Goal: Use online tool/utility: Use online tool/utility

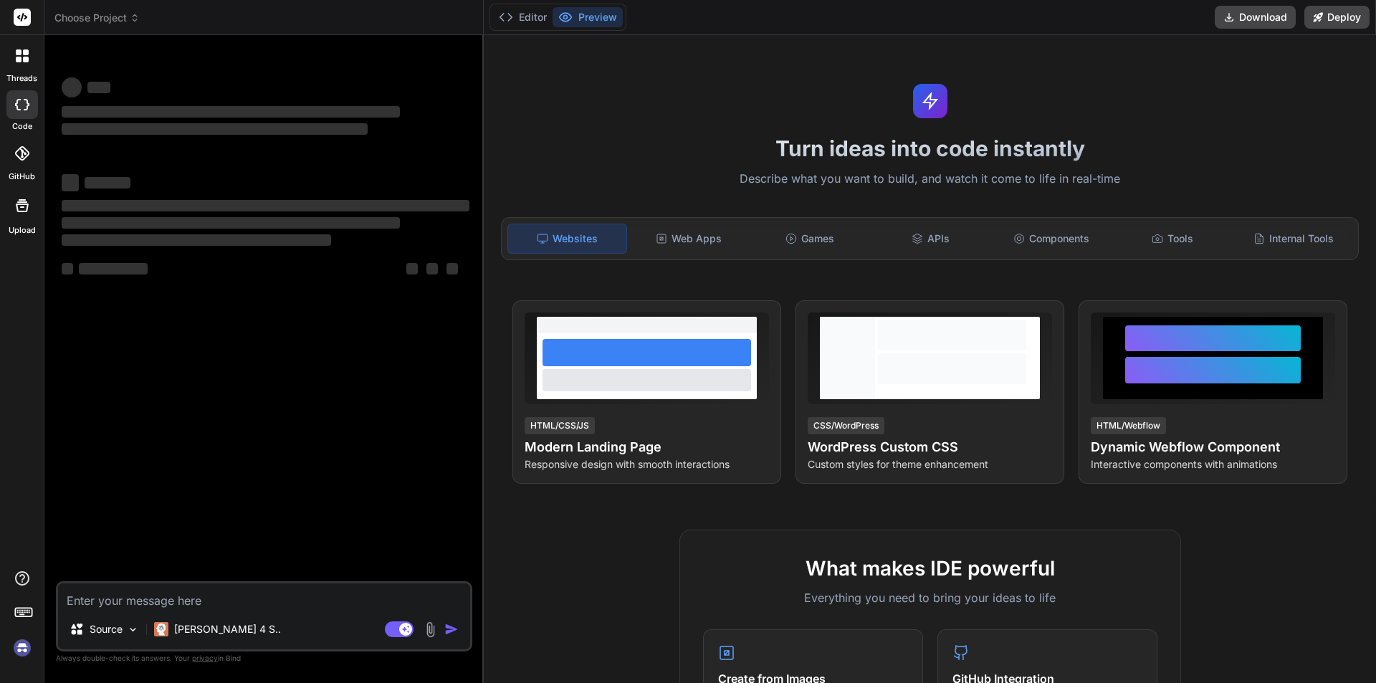
type textarea "x"
click at [167, 598] on textarea at bounding box center [264, 596] width 412 height 26
type textarea "import axios from "axios"; import { useEffect, useState } from "react"; import …"
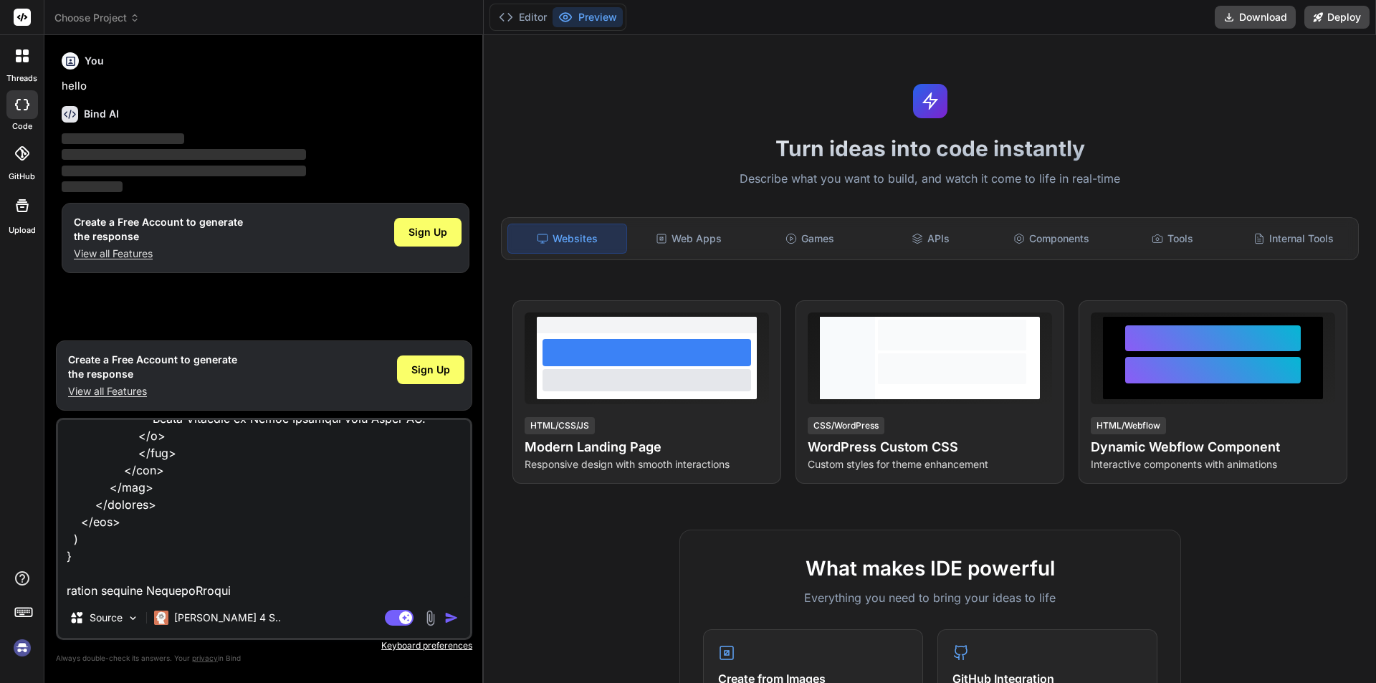
type textarea "x"
type textarea "import axios from "axios"; import { useEffect, useState } from "react"; import …"
type textarea "x"
type textarea "import axios from "axios"; import { useEffect, useState } from "react"; import …"
type textarea "x"
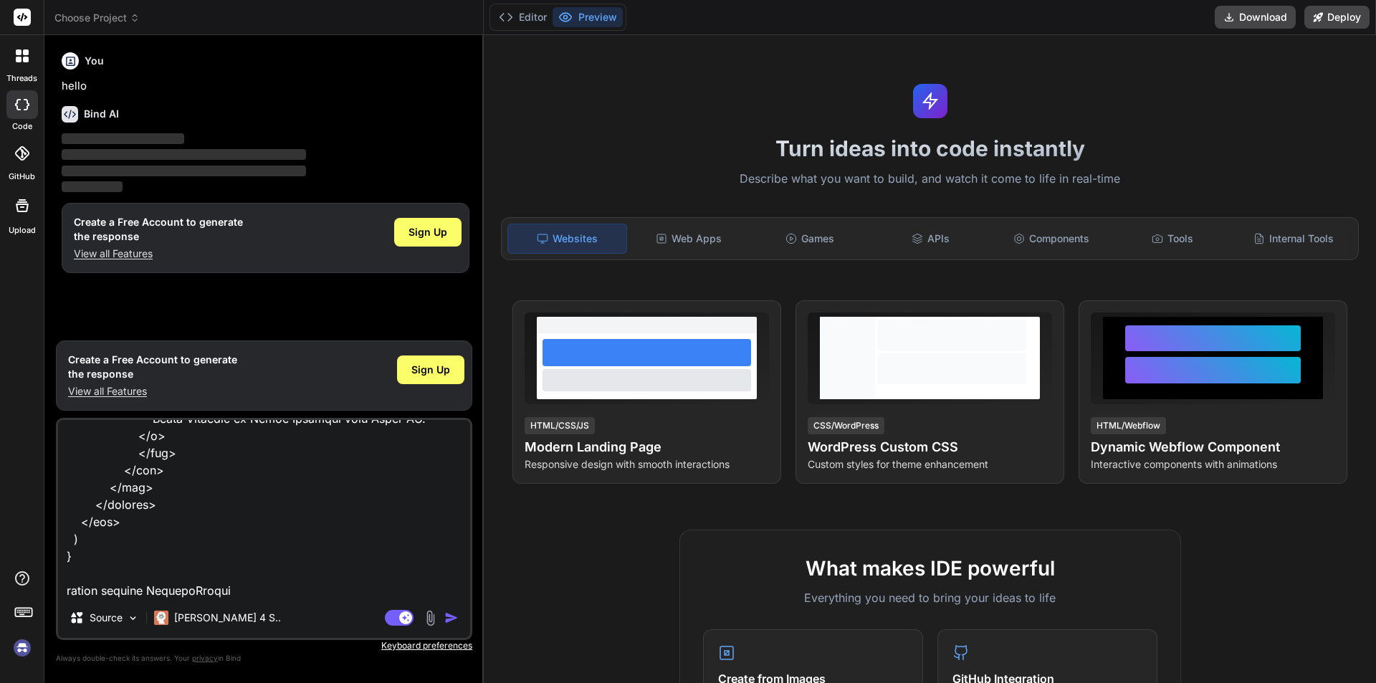
type textarea "import axios from "axios"; import { useEffect, useState } from "react"; import …"
type textarea "x"
type textarea "import axios from "axios"; import { useEffect, useState } from "react"; import …"
type textarea "x"
type textarea "import axios from "axios"; import { useEffect, useState } from "react"; import …"
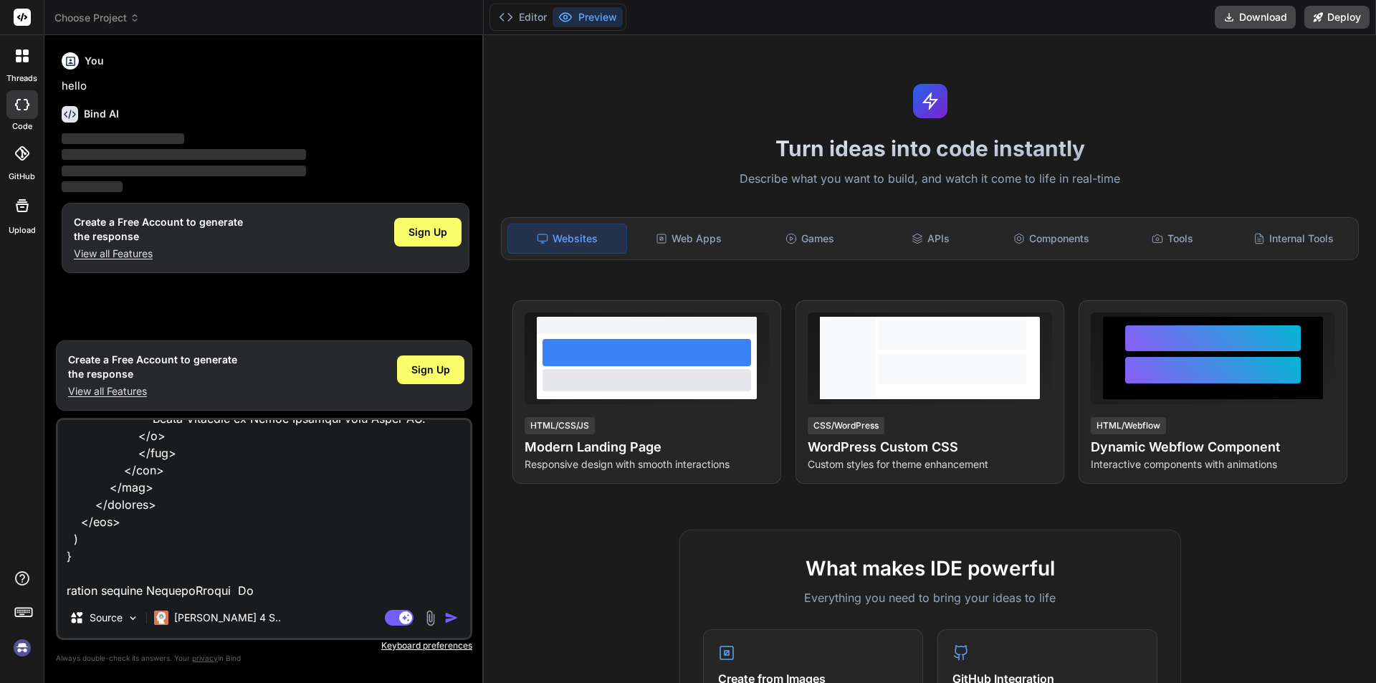
type textarea "x"
type textarea "import axios from "axios"; import { useEffect, useState } from "react"; import …"
type textarea "x"
type textarea "import axios from "axios"; import { useEffect, useState } from "react"; import …"
type textarea "x"
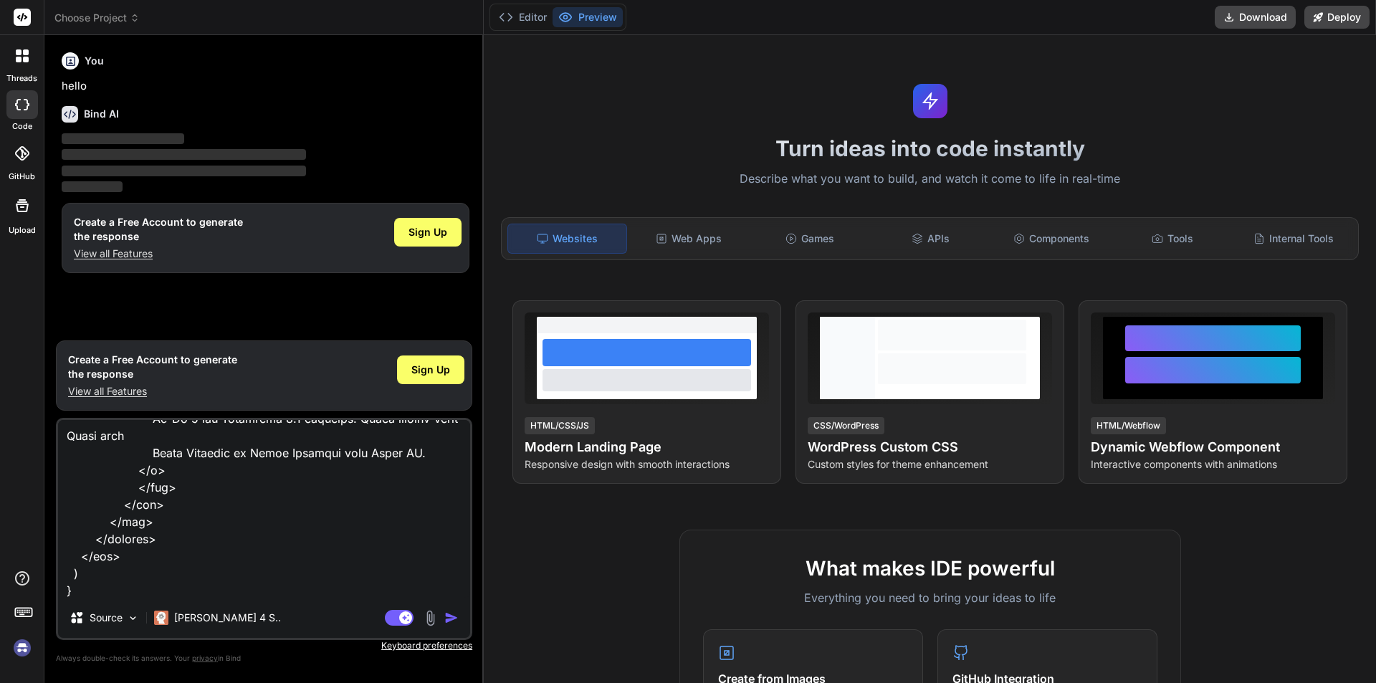
type textarea "import axios from "axios"; import { useEffect, useState } from "react"; import …"
type textarea "x"
type textarea "import axios from "axios"; import { useEffect, useState } from "react"; import …"
type textarea "x"
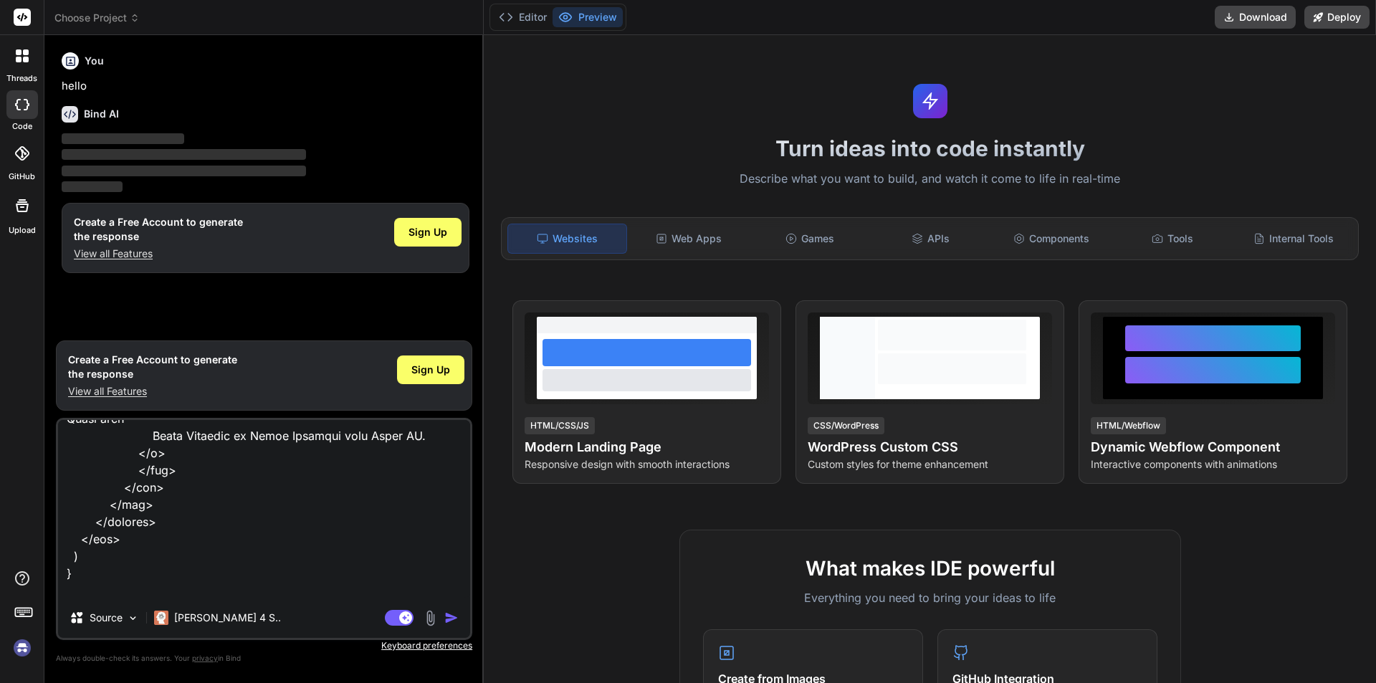
type textarea "import axios from "axios"; import { useEffect, useState } from "react"; import …"
type textarea "x"
type textarea "import axios from "axios"; import { useEffect, useState } from "react"; import …"
type textarea "x"
type textarea "import axios from "axios"; import { useEffect, useState } from "react"; import …"
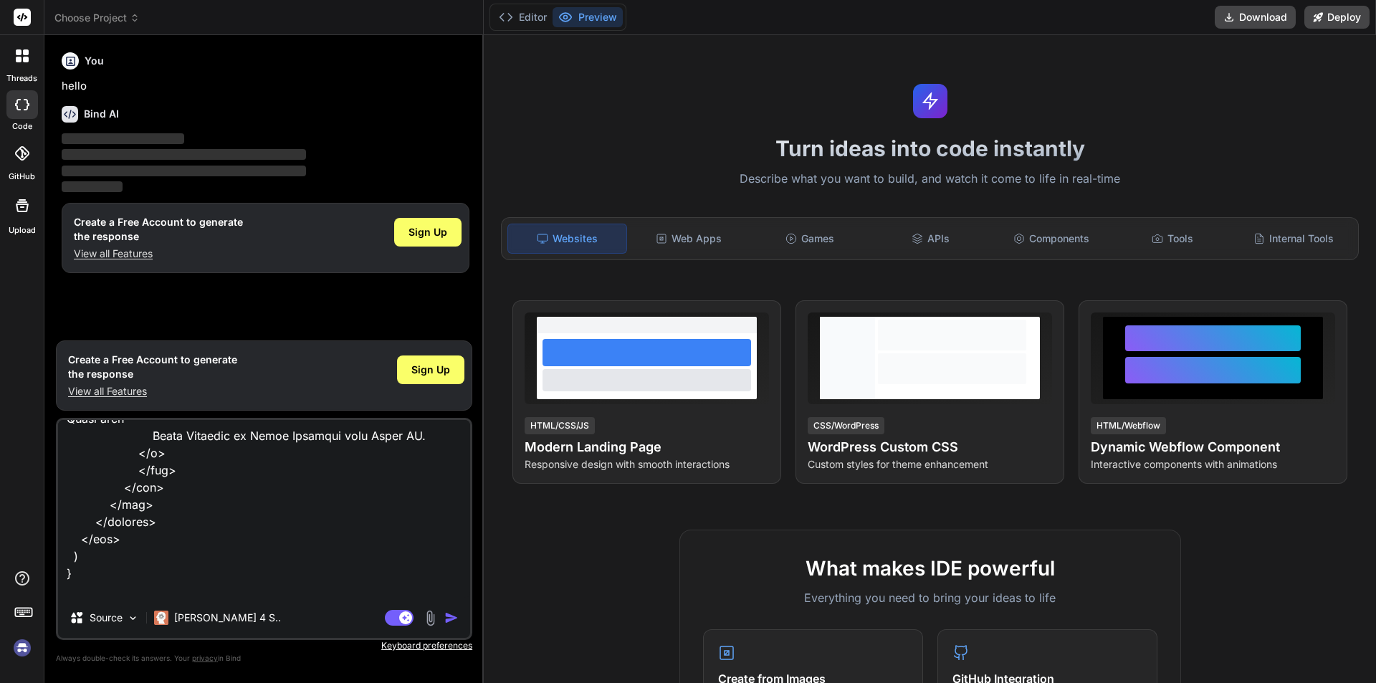
type textarea "x"
type textarea "import axios from "axios"; import { useEffect, useState } from "react"; import …"
type textarea "x"
type textarea "import axios from "axios"; import { useEffect, useState } from "react"; import …"
type textarea "x"
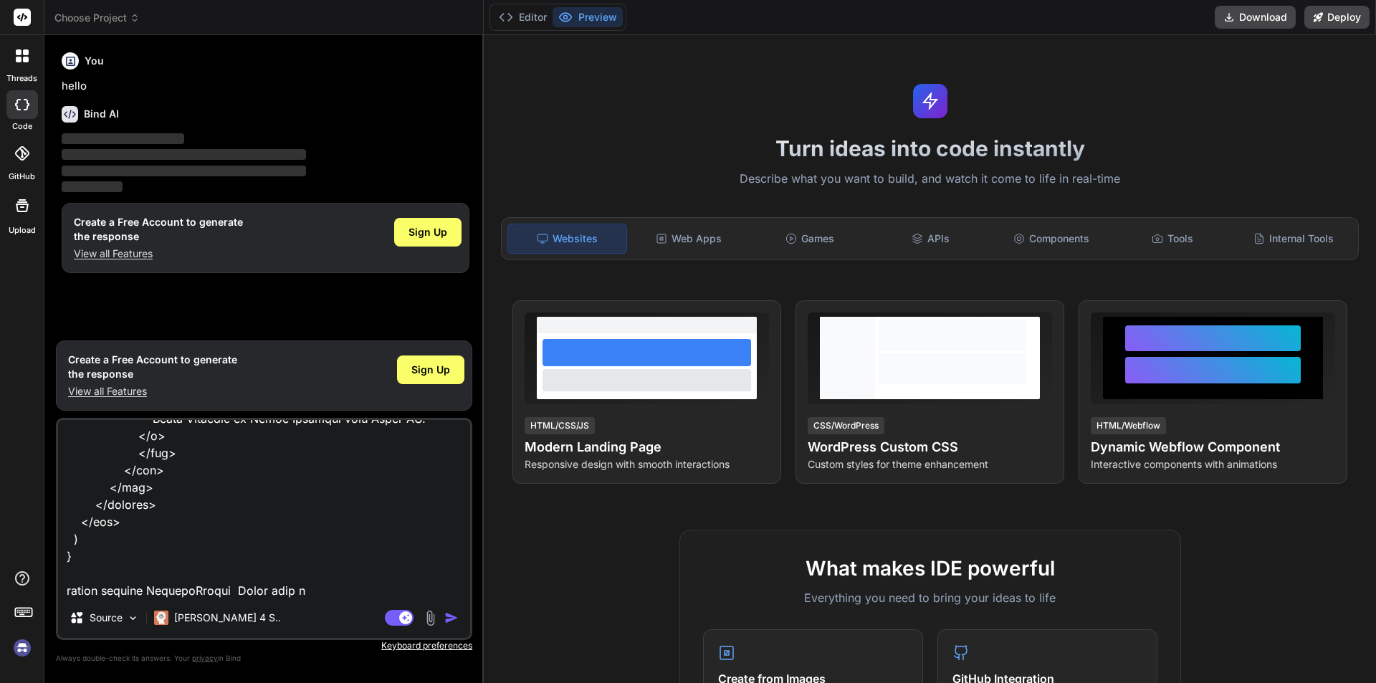
type textarea "import axios from "axios"; import { useEffect, useState } from "react"; import …"
type textarea "x"
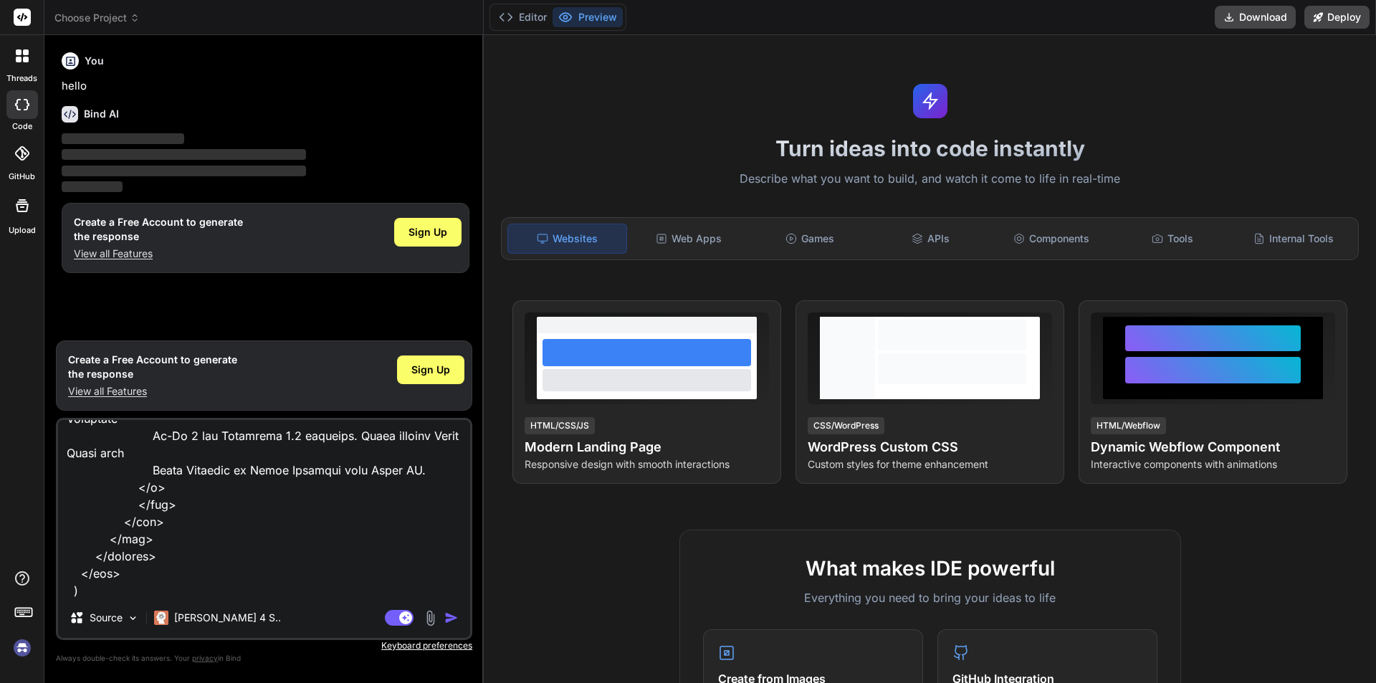
type textarea "import axios from "axios"; import { useEffect, useState } from "react"; import …"
type textarea "x"
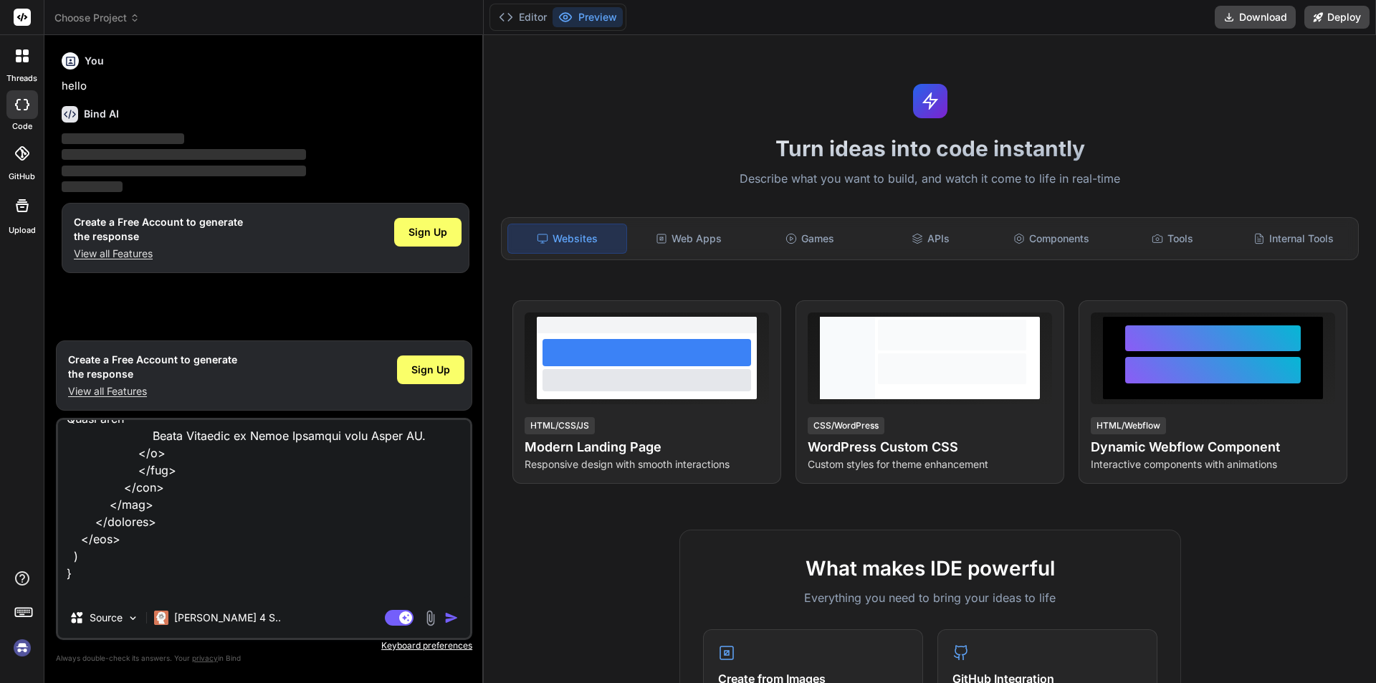
type textarea "import axios from "axios"; import { useEffect, useState } from "react"; import …"
type textarea "x"
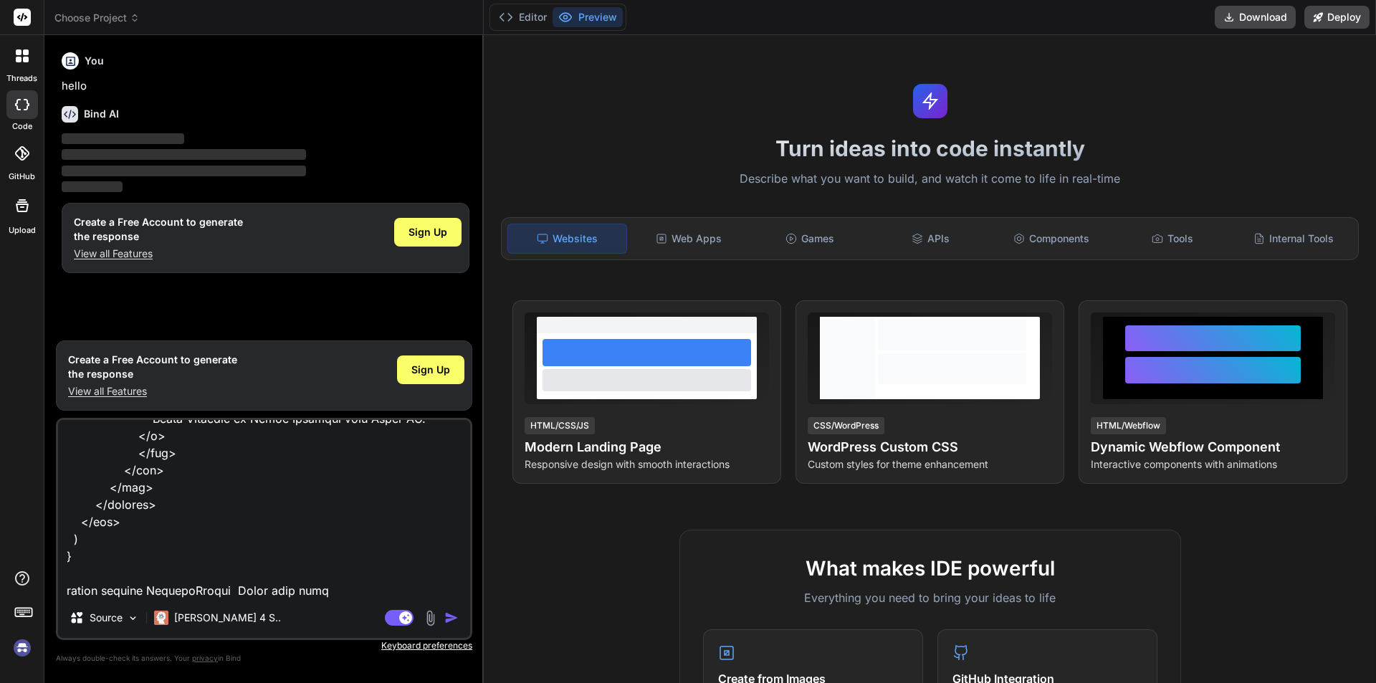
type textarea "import axios from "axios"; import { useEffect, useState } from "react"; import …"
type textarea "x"
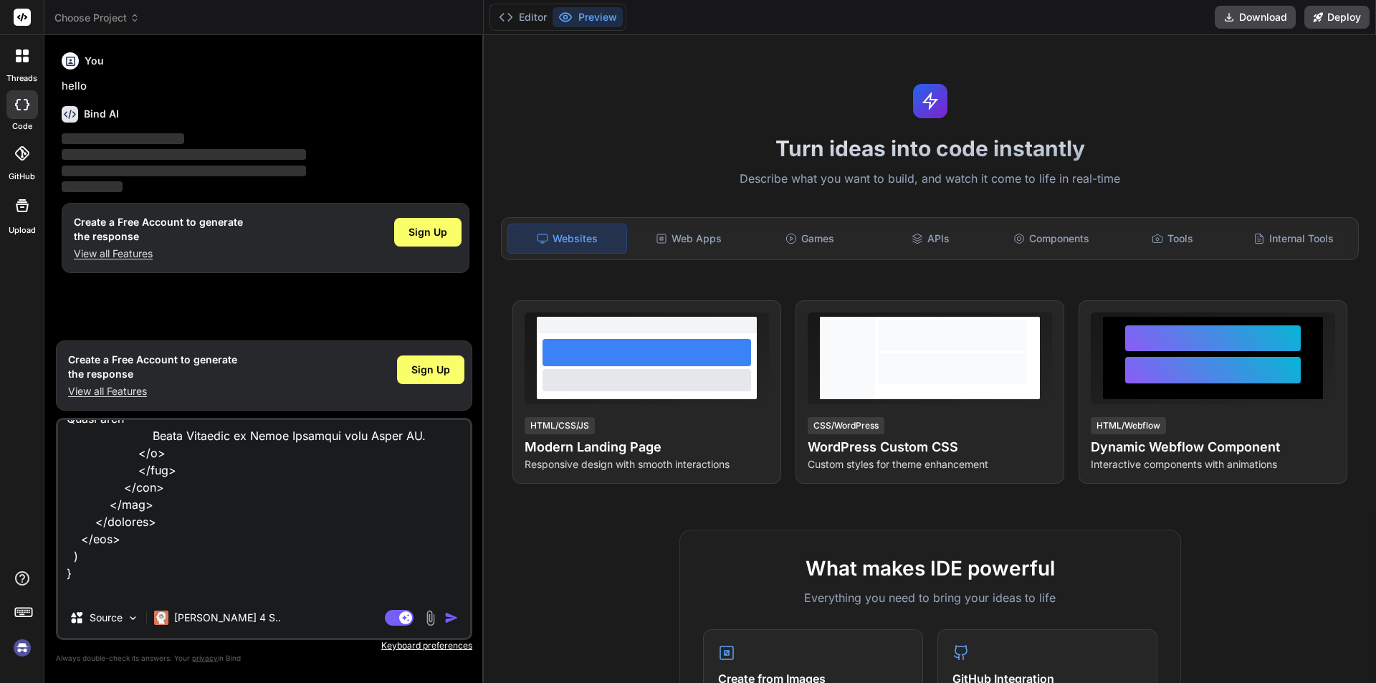
type textarea "import axios from "axios"; import { useEffect, useState } from "react"; import …"
type textarea "x"
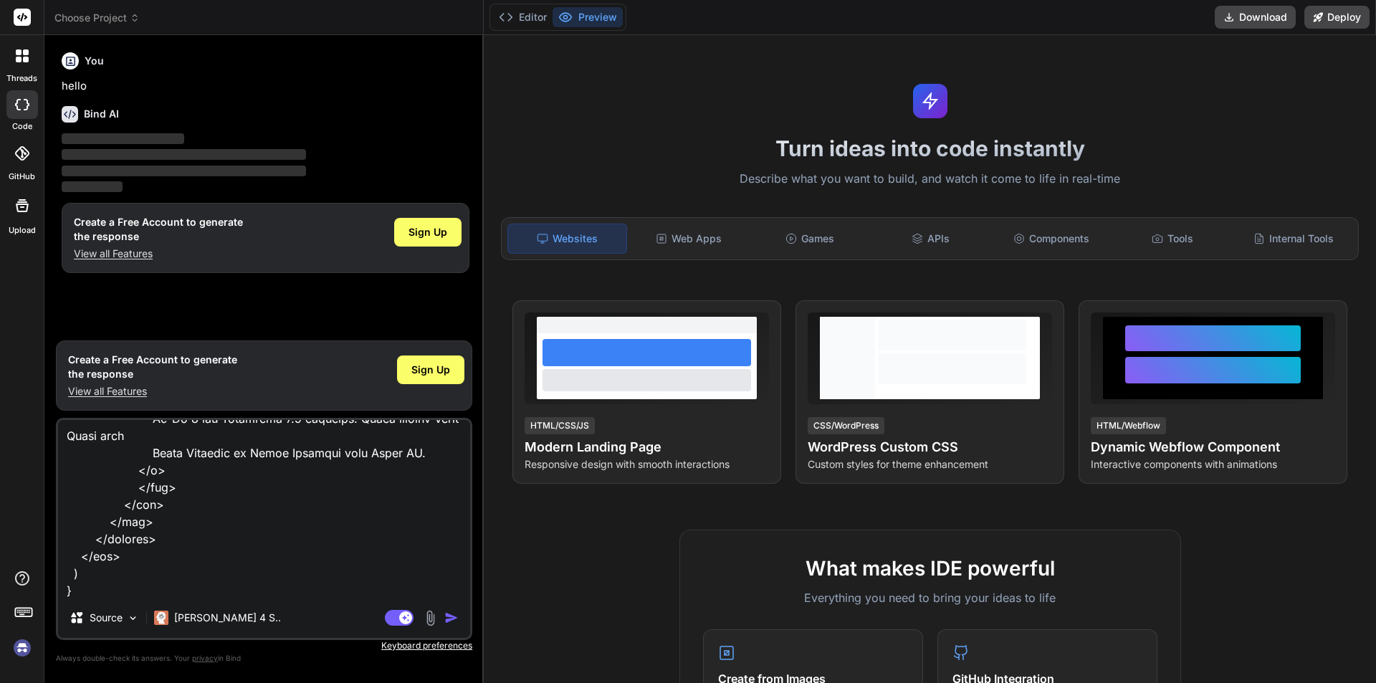
type textarea "import axios from "axios"; import { useEffect, useState } from "react"; import …"
type textarea "x"
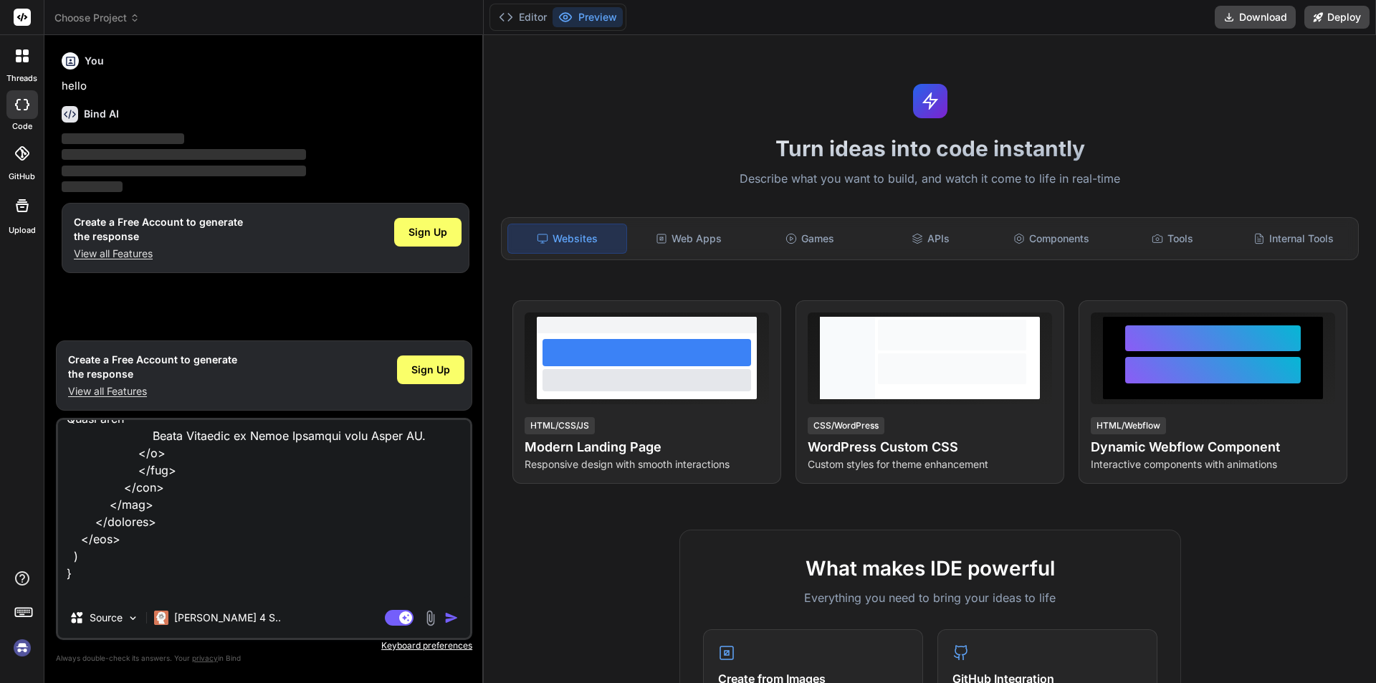
type textarea "import axios from "axios"; import { useEffect, useState } from "react"; import …"
type textarea "x"
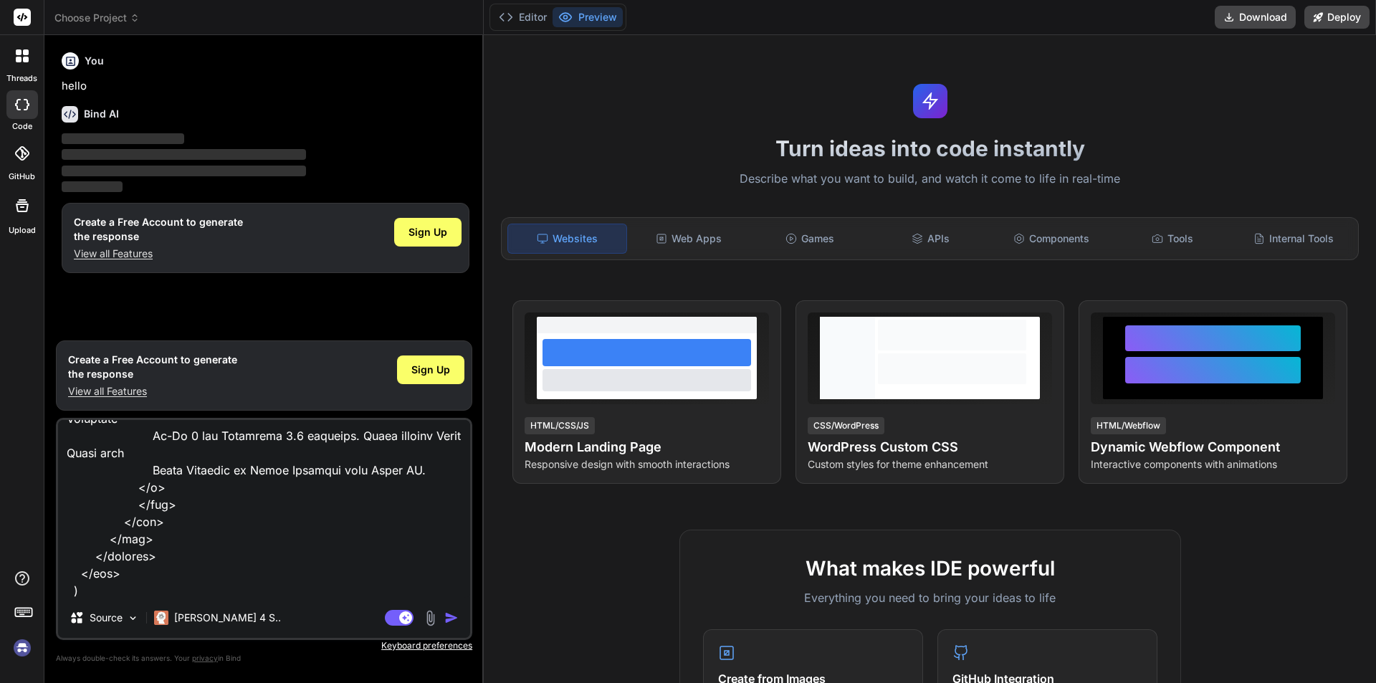
type textarea "import axios from "axios"; import { useEffect, useState } from "react"; import …"
type textarea "x"
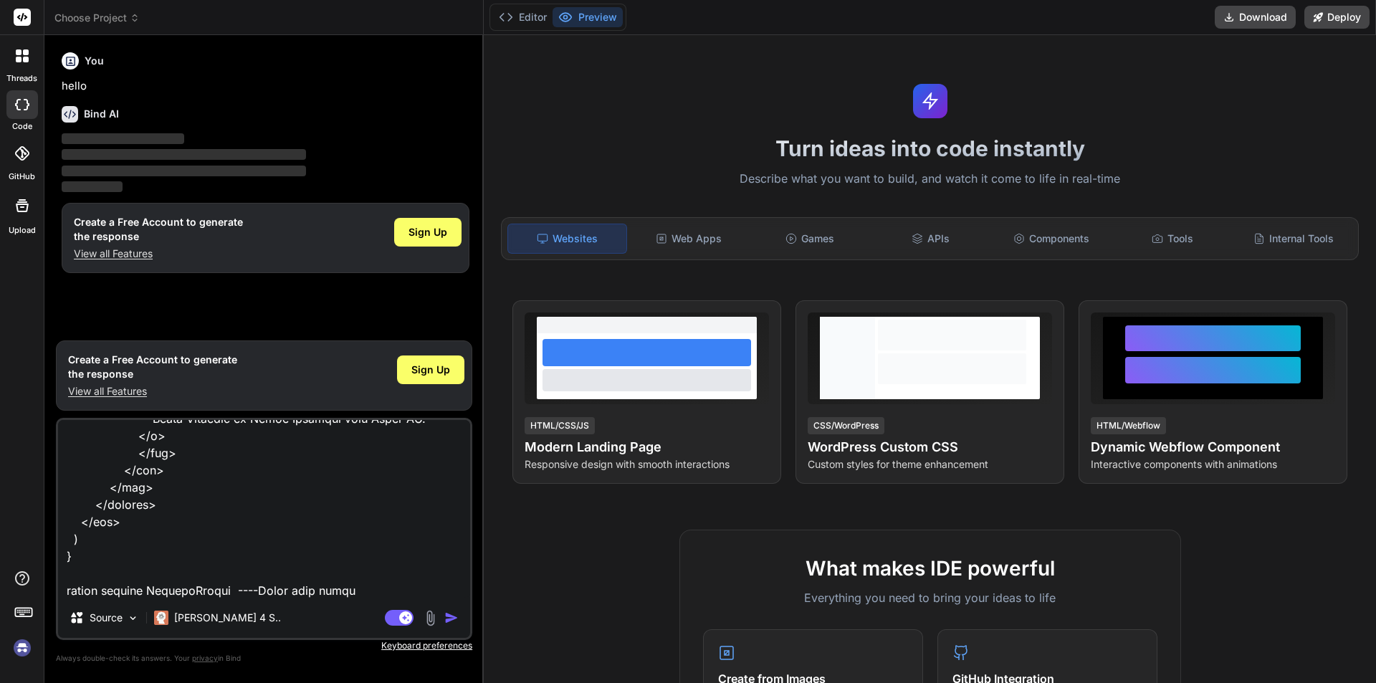
type textarea "import axios from "axios"; import { useEffect, useState } from "react"; import …"
type textarea "x"
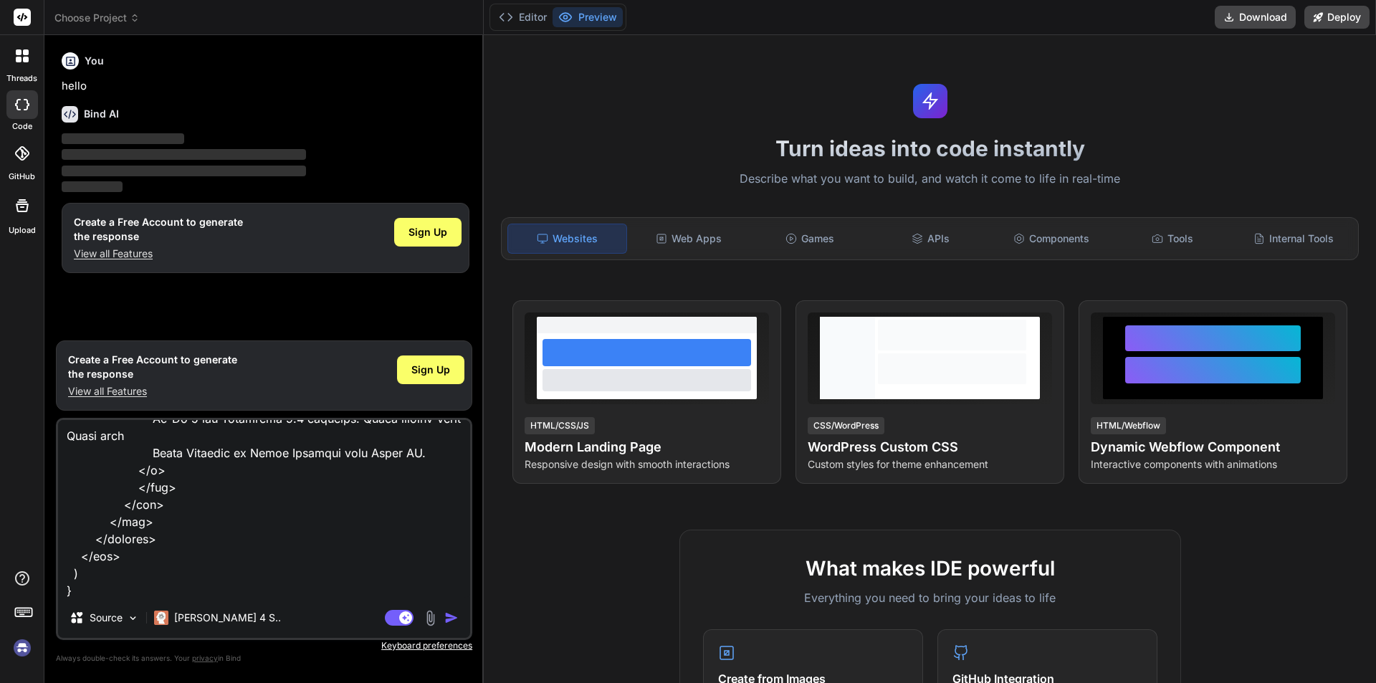
type textarea "import axios from "axios"; import { useEffect, useState } from "react"; import …"
type textarea "x"
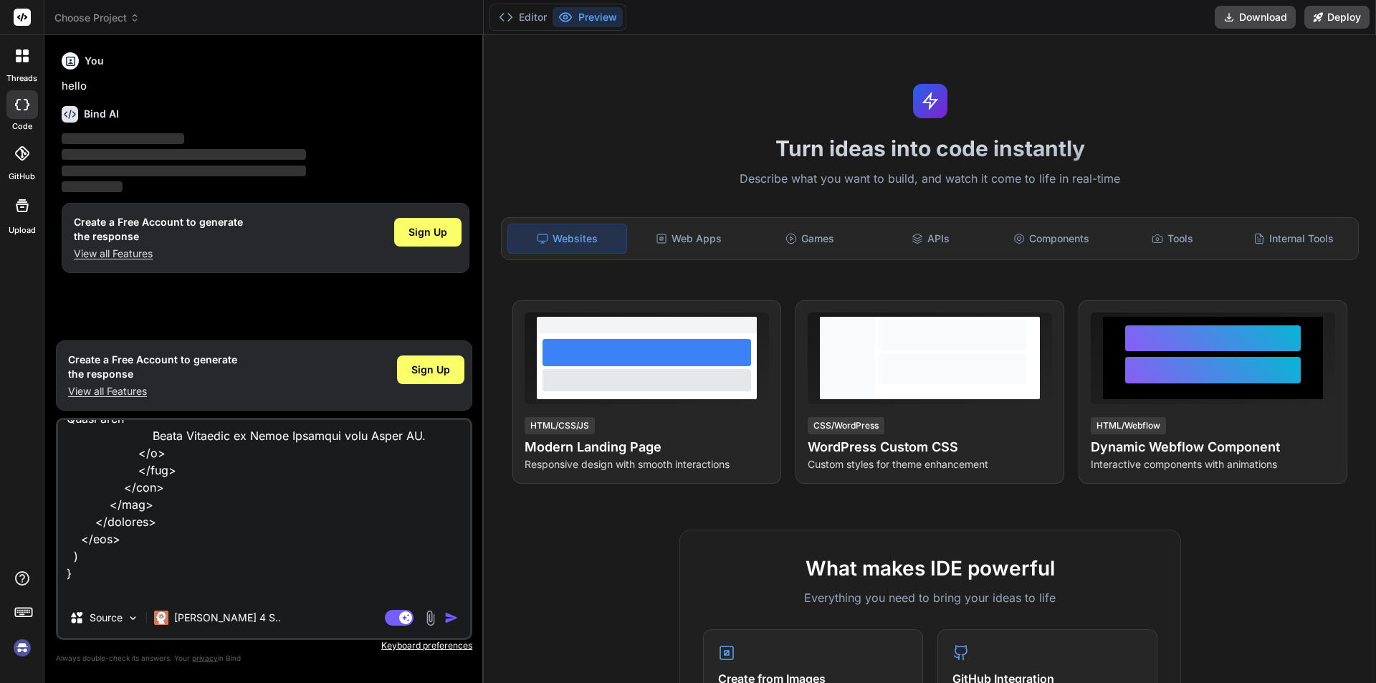
type textarea "import axios from "axios"; import { useEffect, useState } from "react"; import …"
type textarea "x"
type textarea "import axios from "axios"; import { useEffect, useState } from "react"; import …"
type textarea "x"
type textarea "import axios from "axios"; import { useEffect, useState } from "react"; import …"
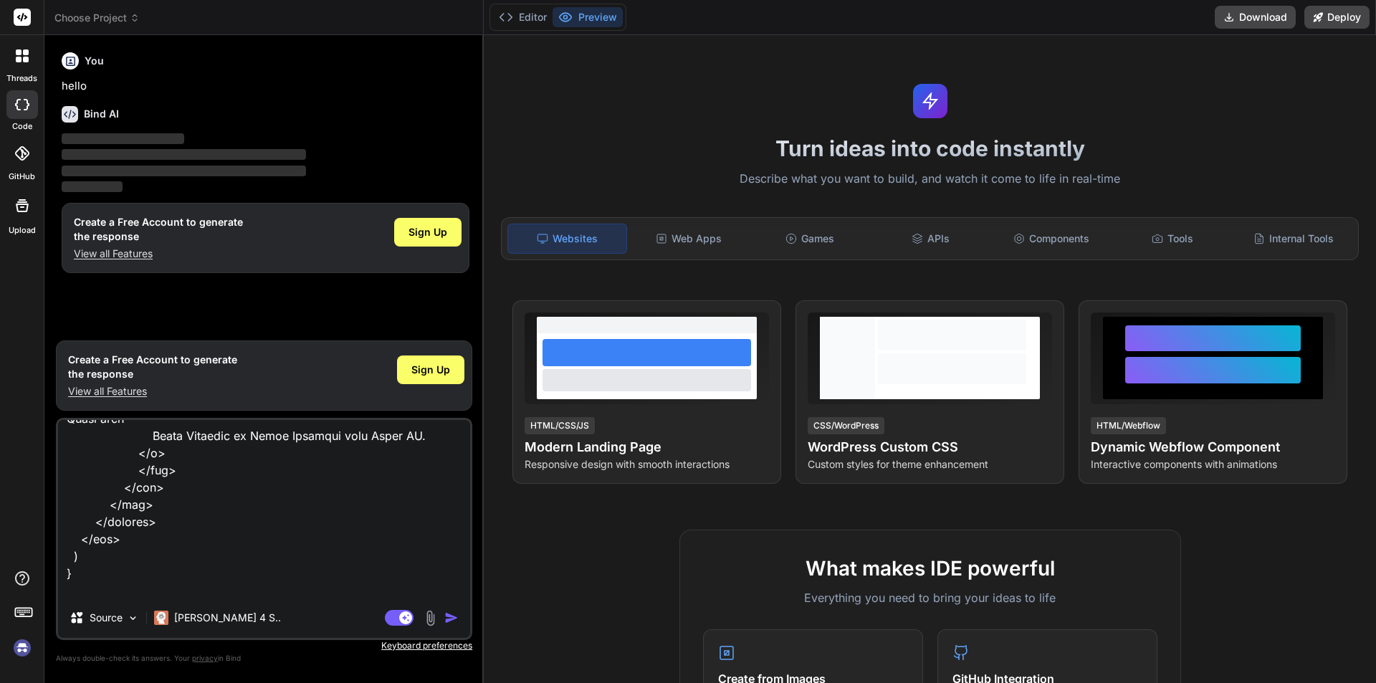
type textarea "x"
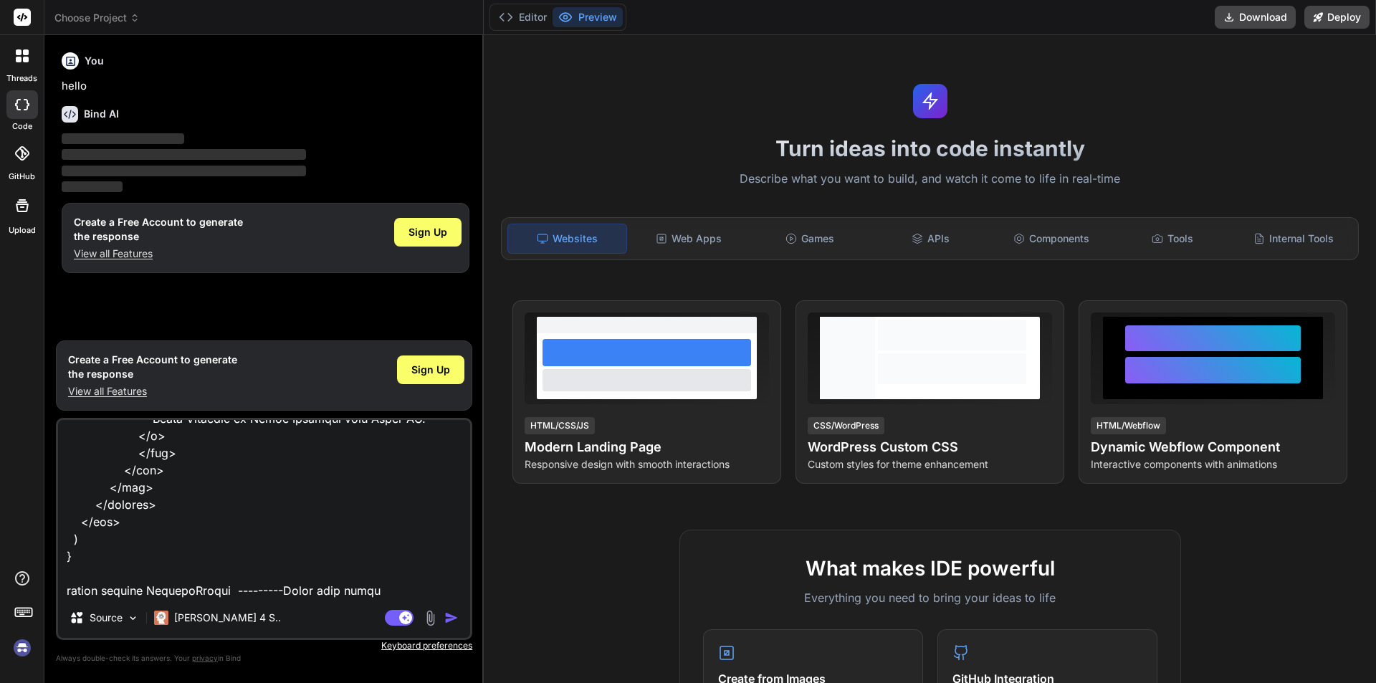
type textarea "import axios from "axios"; import { useEffect, useState } from "react"; import …"
type textarea "x"
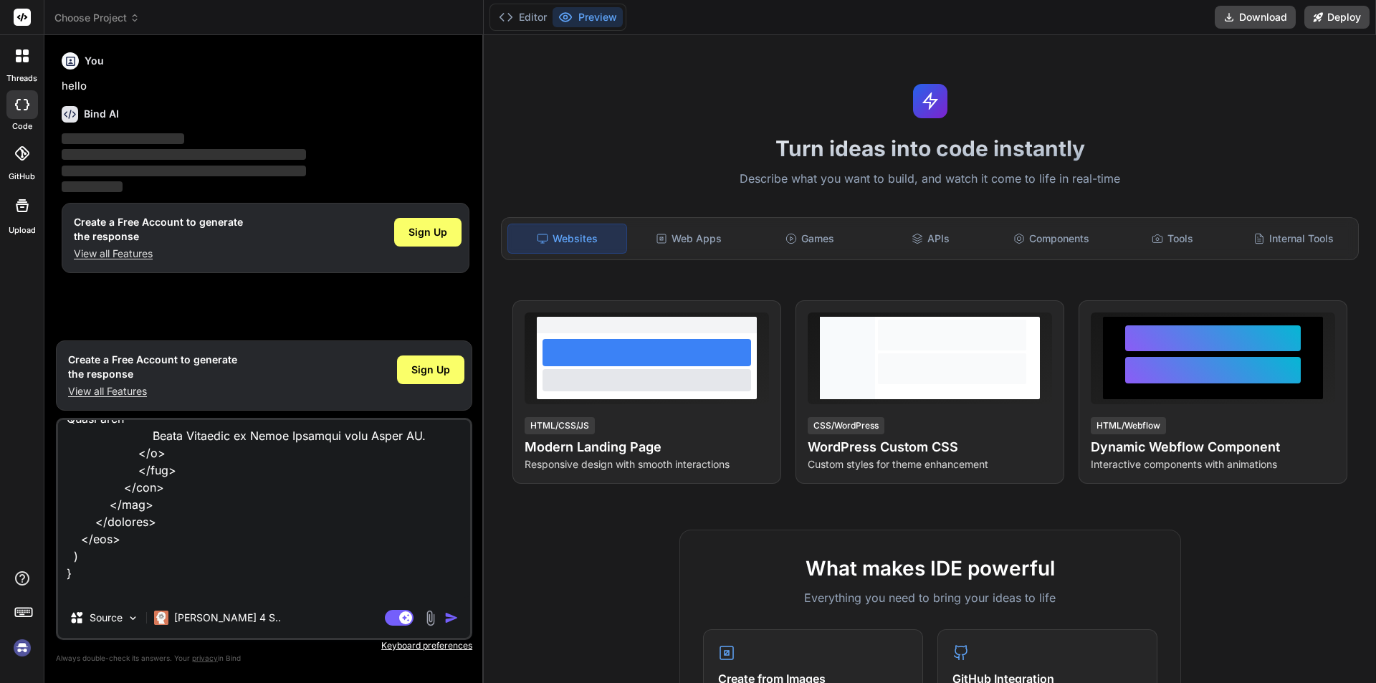
type textarea "import axios from "axios"; import { useEffect, useState } from "react"; import …"
type textarea "x"
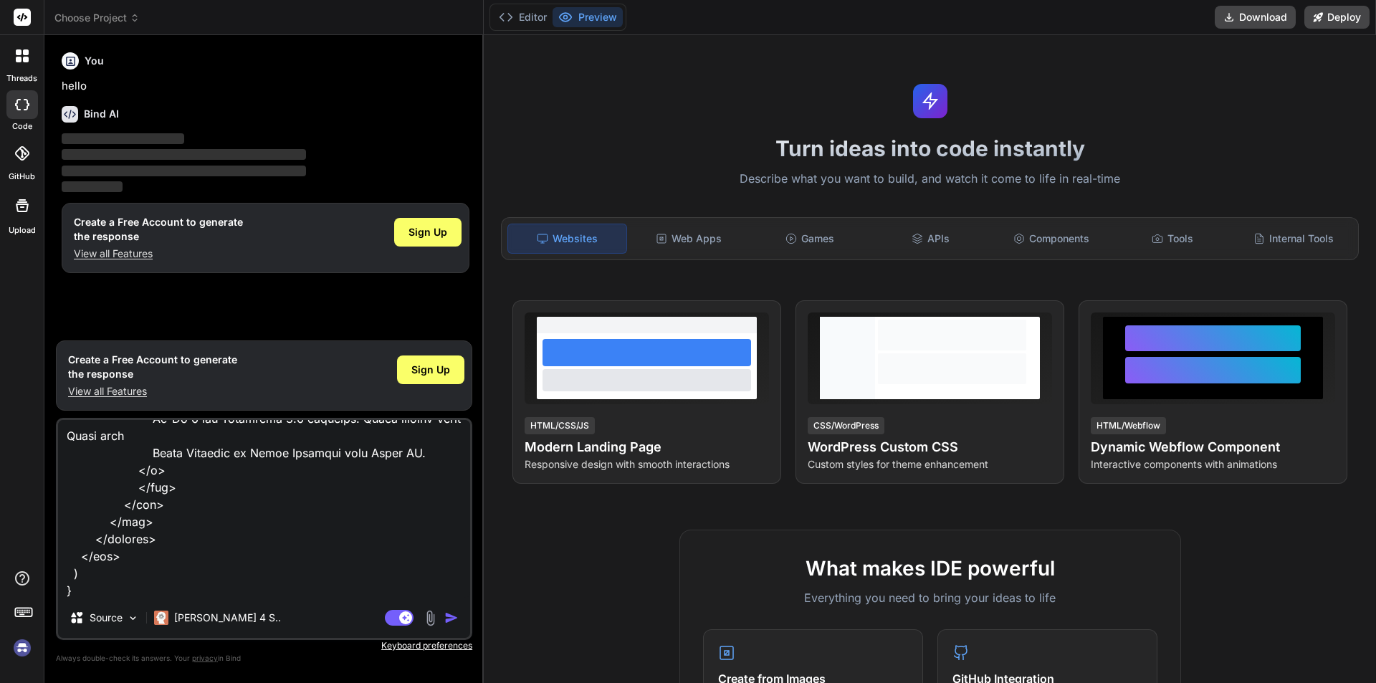
type textarea "import axios from "axios"; import { useEffect, useState } from "react"; import …"
type textarea "x"
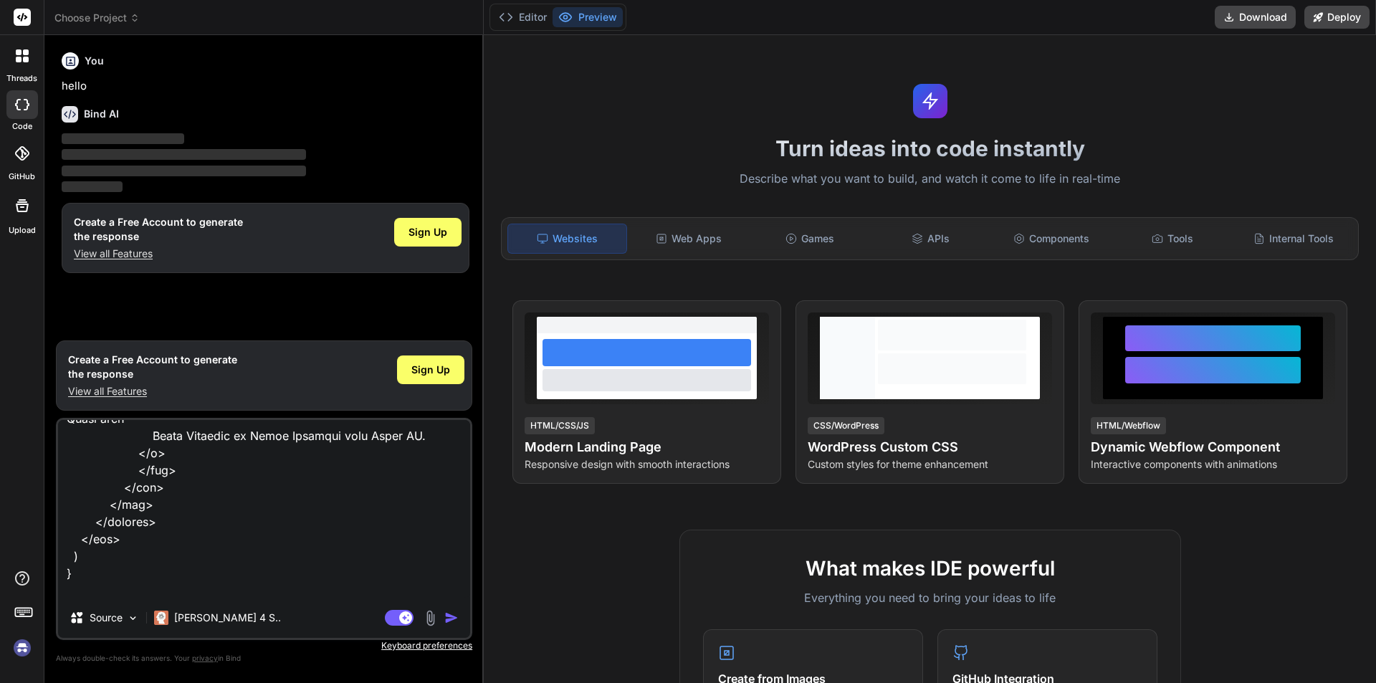
type textarea "import axios from "axios"; import { useEffect, useState } from "react"; import …"
type textarea "x"
type textarea "import axios from "axios"; import { useEffect, useState } from "react"; import …"
type textarea "x"
type textarea "import axios from "axios"; import { useEffect, useState } from "react"; import …"
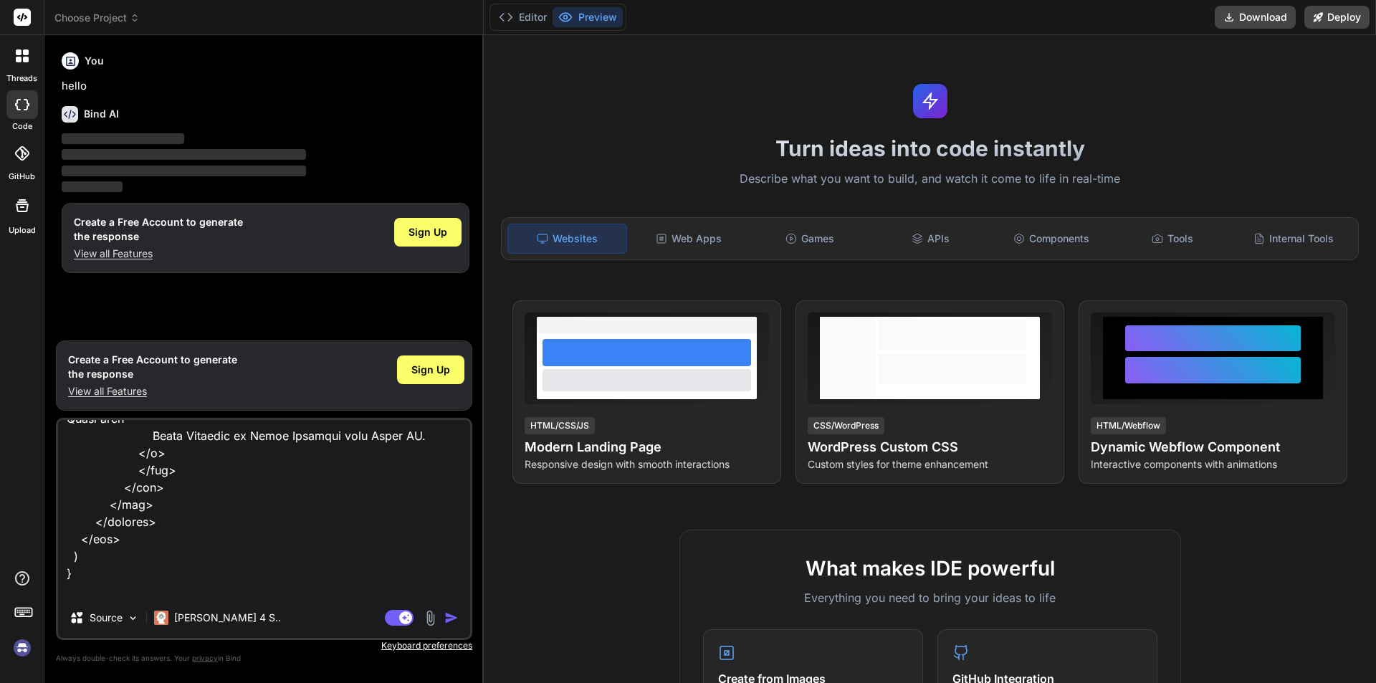
type textarea "x"
type textarea "import axios from "axios"; import { useEffect, useState } from "react"; import …"
type textarea "x"
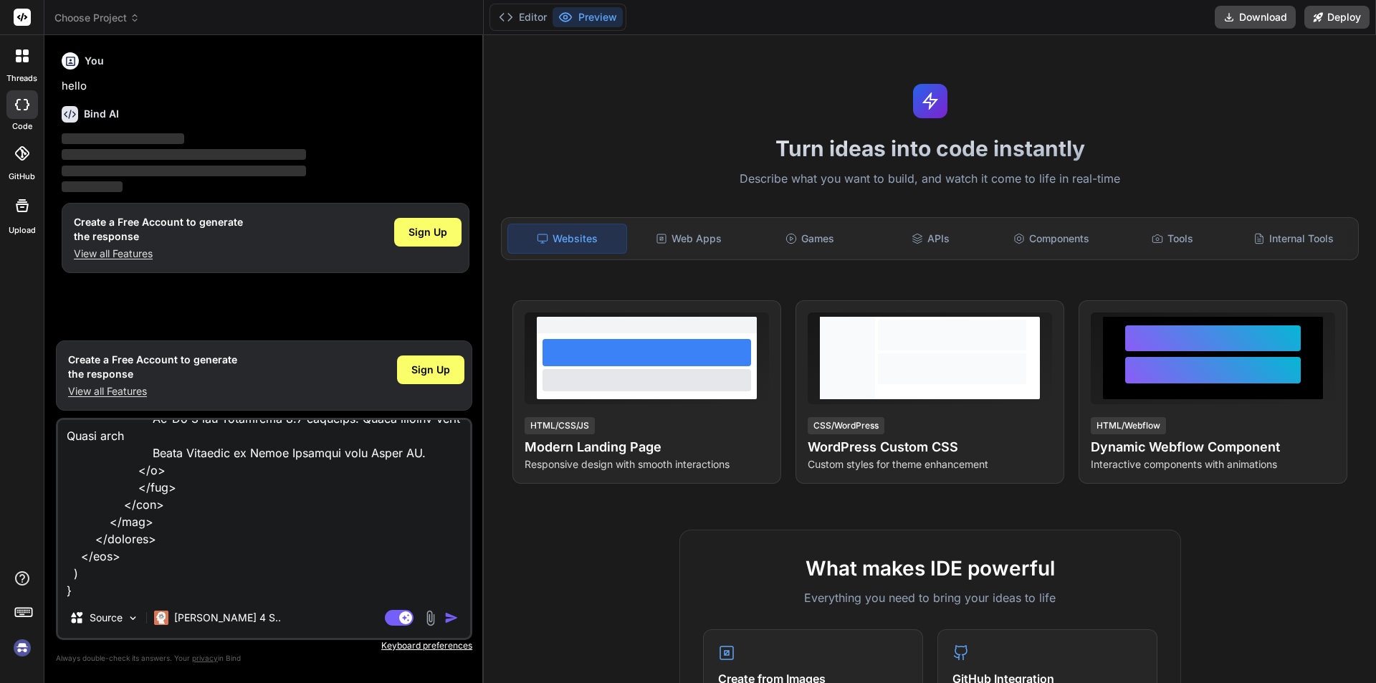
type textarea "import axios from "axios"; import { useEffect, useState } from "react"; import …"
type textarea "x"
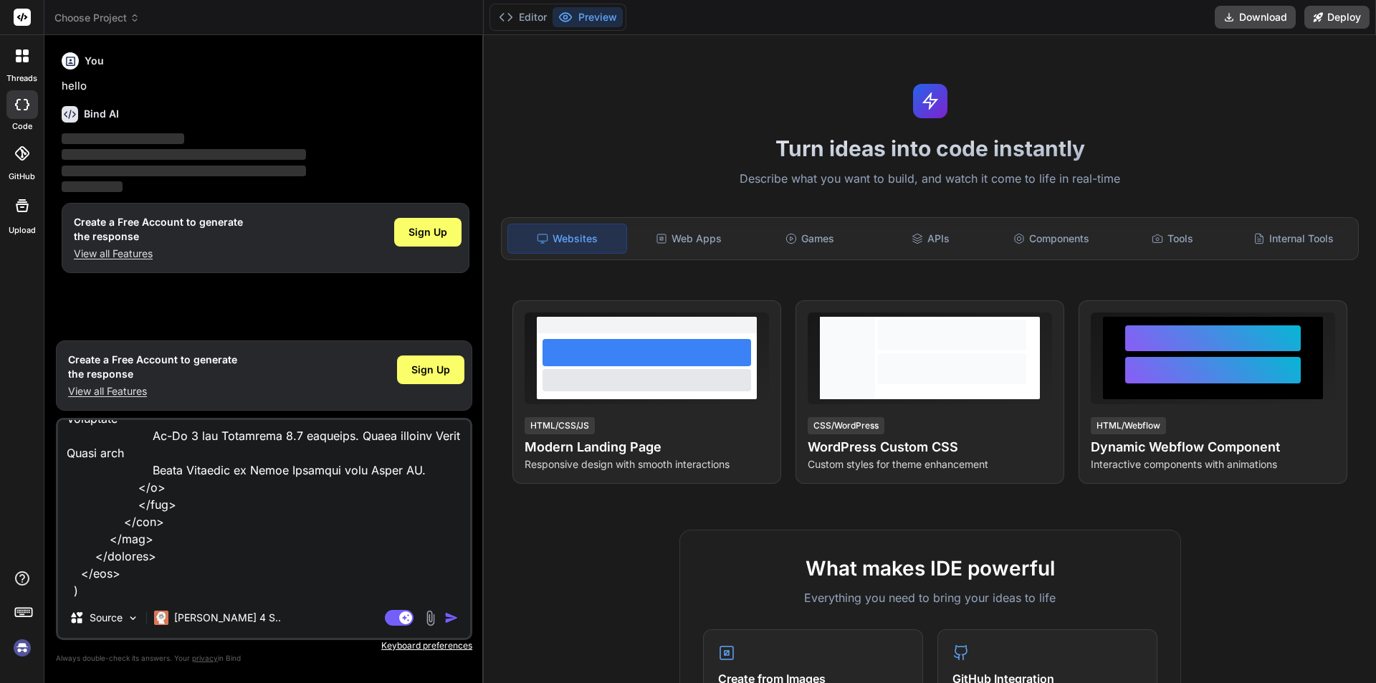
type textarea "import axios from "axios"; import { useEffect, useState } from "react"; import …"
type textarea "x"
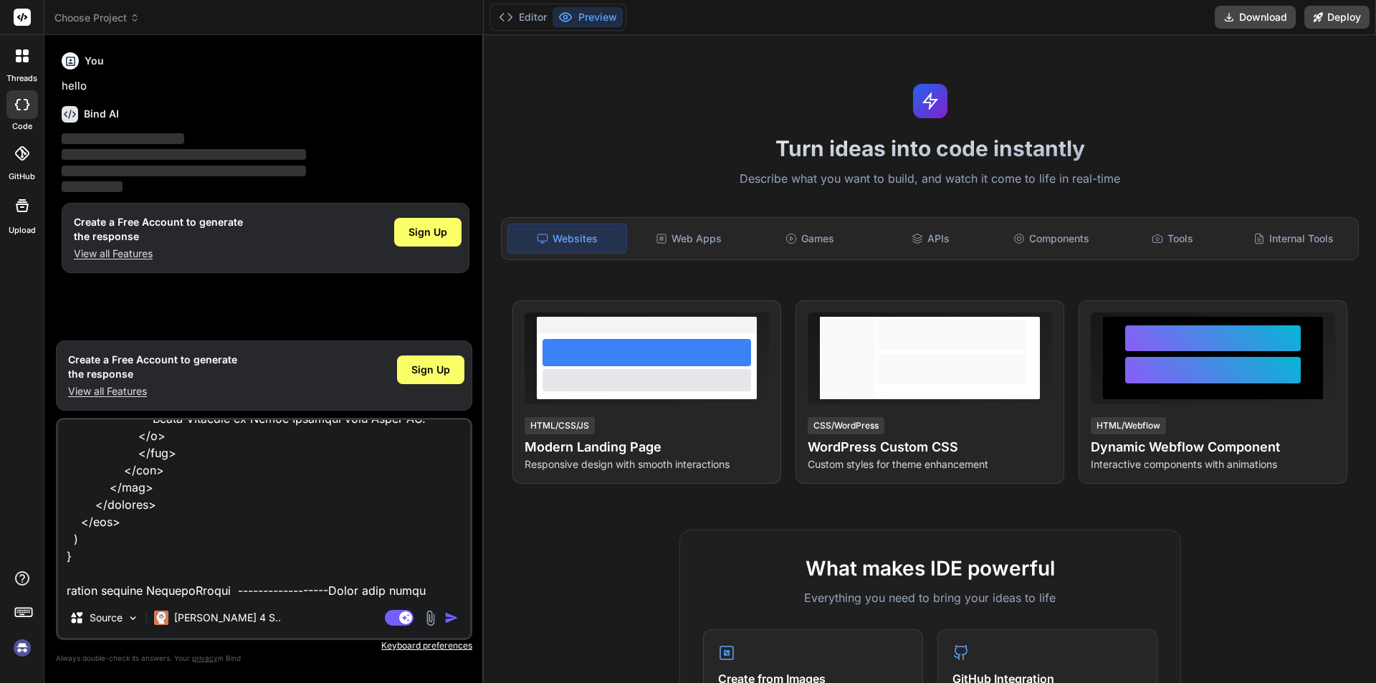
type textarea "import axios from "axios"; import { useEffect, useState } from "react"; import …"
type textarea "x"
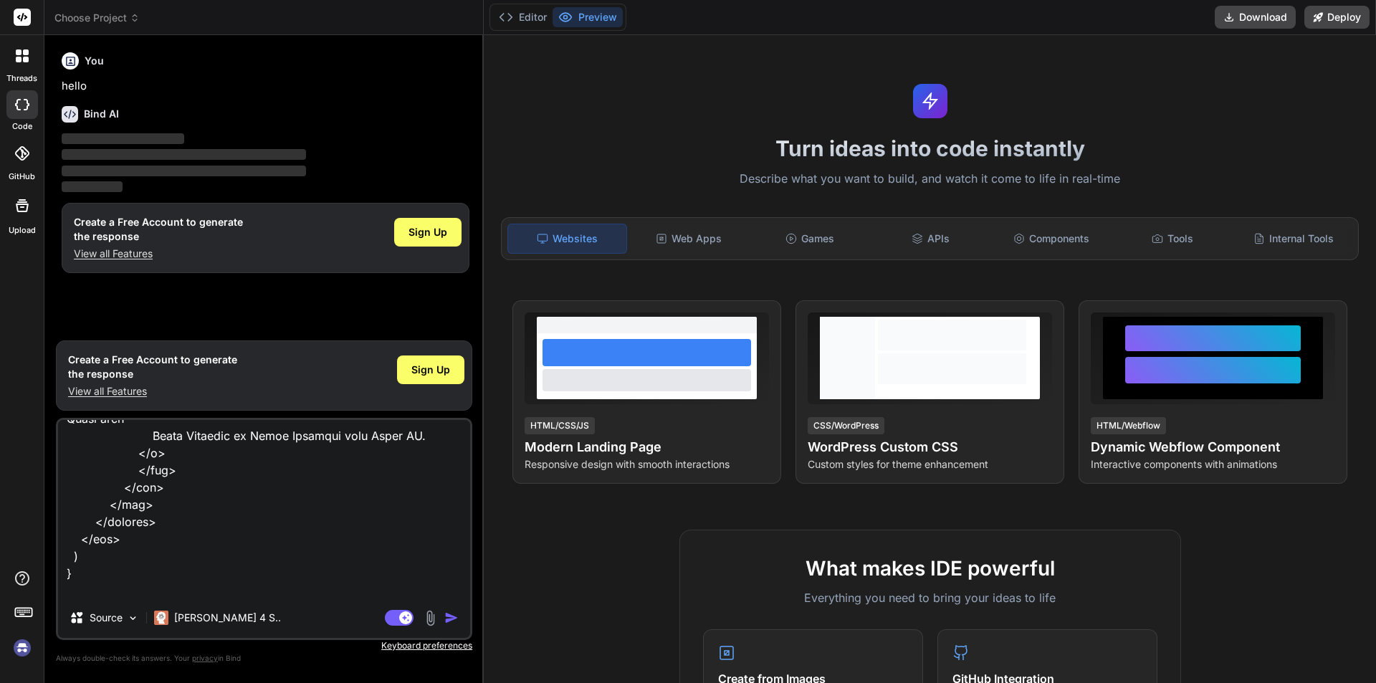
type textarea "import axios from "axios"; import { useEffect, useState } from "react"; import …"
type textarea "x"
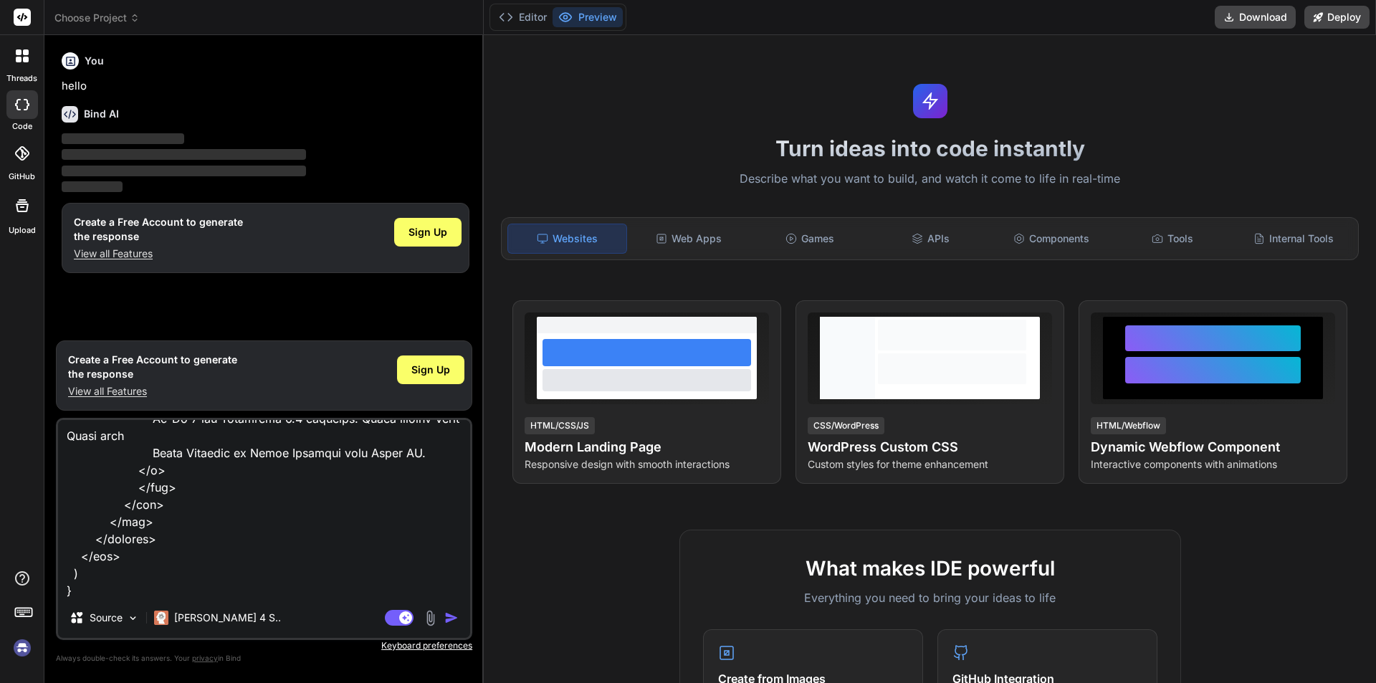
type textarea "import axios from "axios"; import { useEffect, useState } from "react"; import …"
type textarea "x"
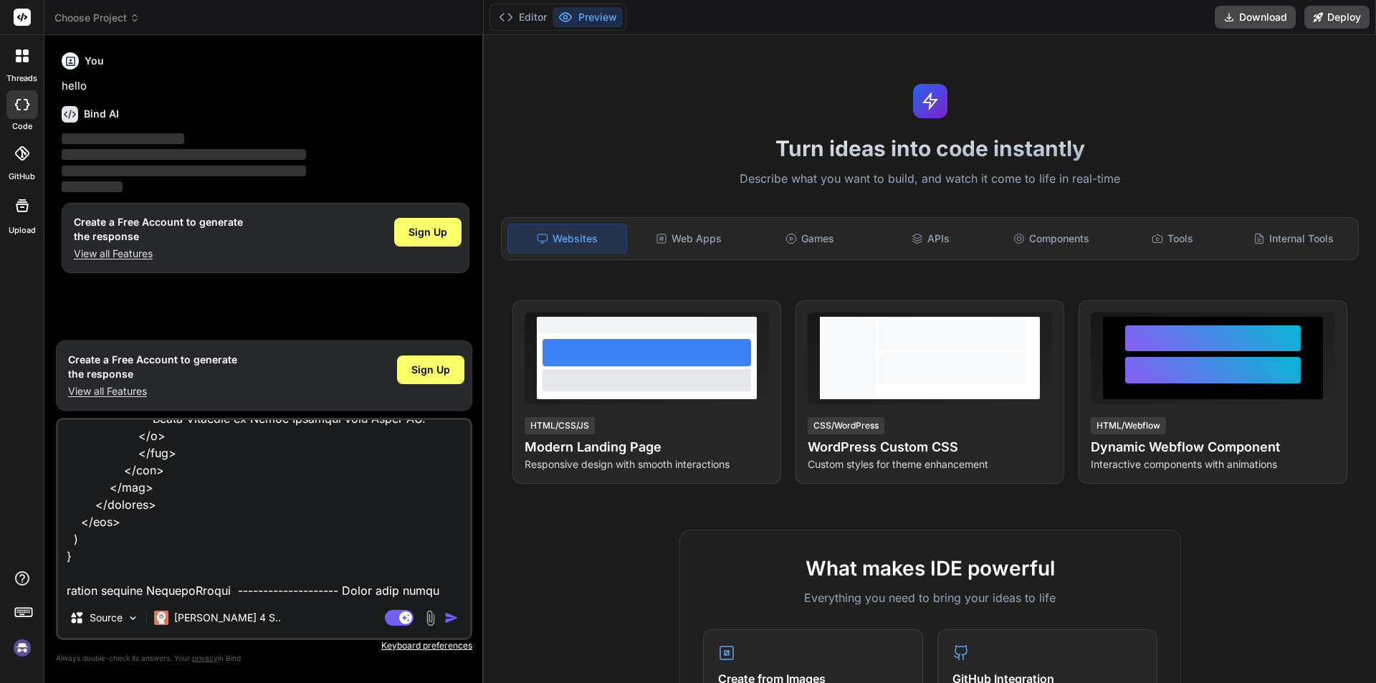
click at [378, 541] on textarea at bounding box center [264, 509] width 412 height 178
type textarea "import axios from "axios"; import { useEffect, useState } from "react"; import …"
click at [454, 619] on img "button" at bounding box center [451, 618] width 14 height 14
click at [405, 539] on textarea at bounding box center [264, 509] width 412 height 178
click at [507, 17] on icon at bounding box center [506, 17] width 14 height 14
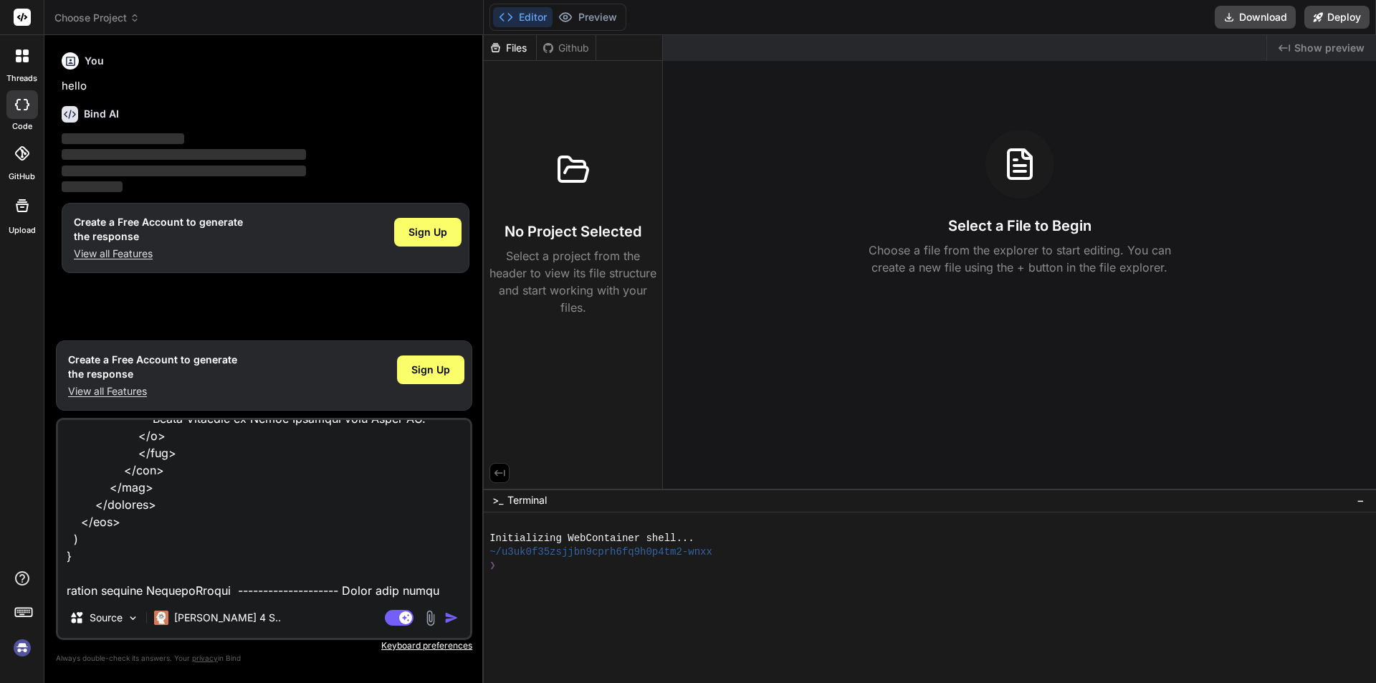
click at [234, 178] on p "‌" at bounding box center [266, 171] width 408 height 16
click at [174, 218] on h1 "Create a Free Account to generate the response" at bounding box center [158, 229] width 169 height 29
